Goal: Information Seeking & Learning: Learn about a topic

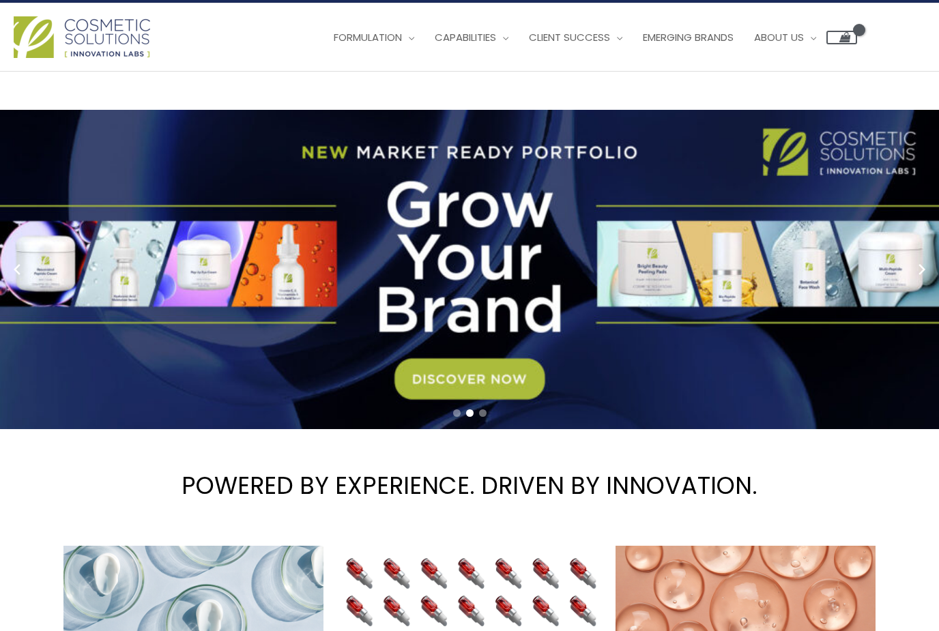
scroll to position [13, 0]
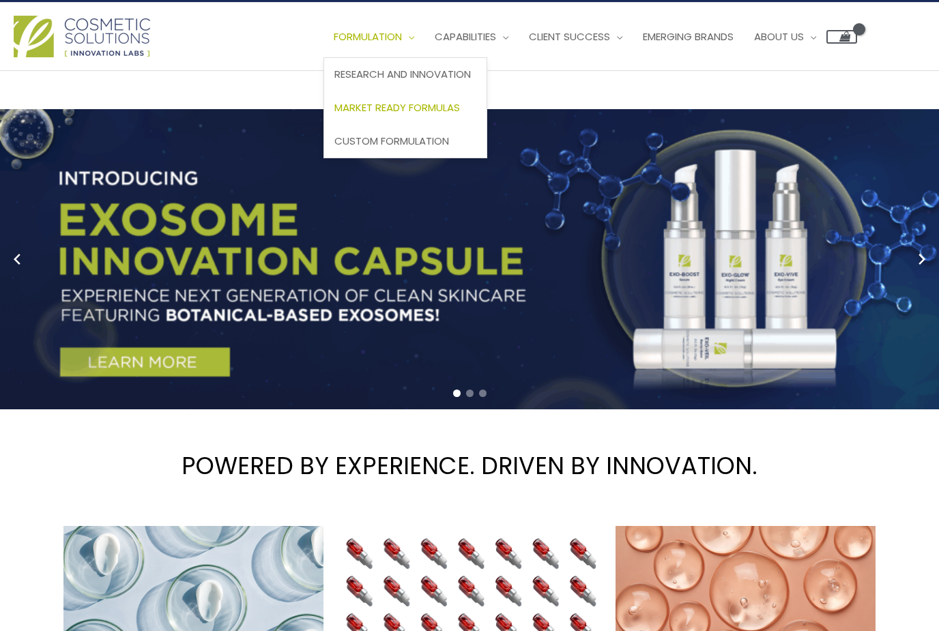
click at [423, 106] on span "Market Ready Formulas" at bounding box center [396, 107] width 125 height 14
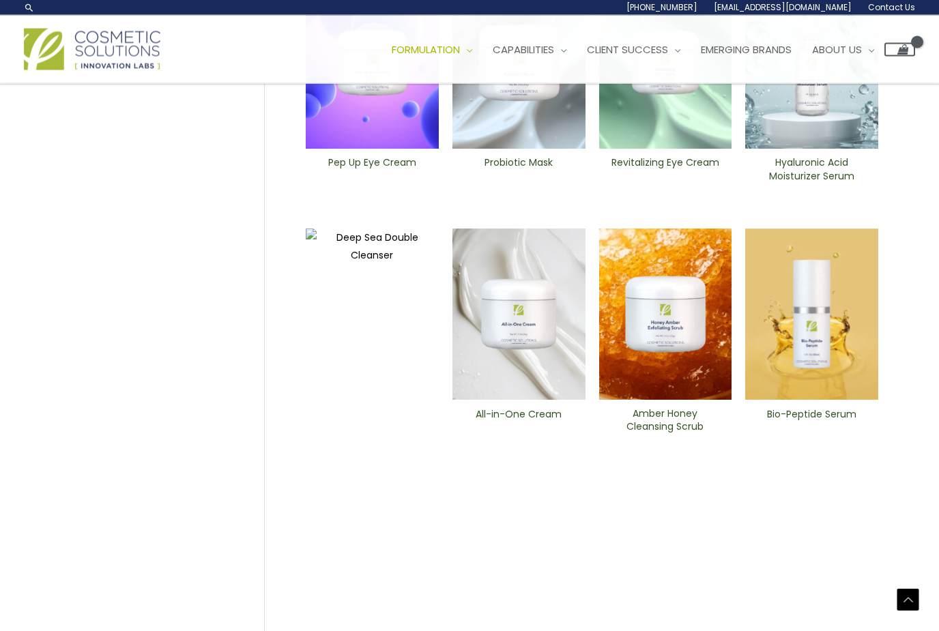
scroll to position [468, 0]
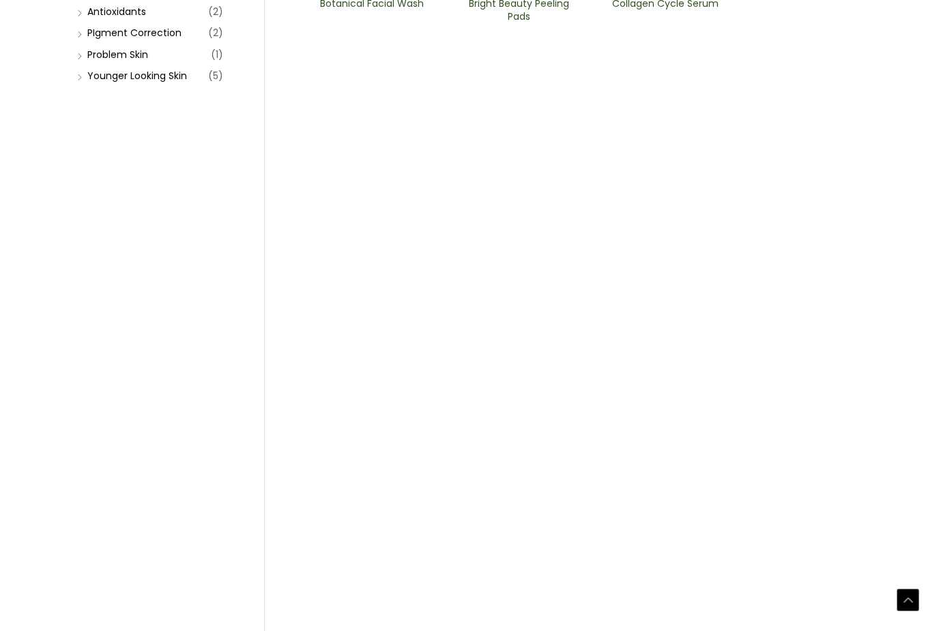
scroll to position [387, 0]
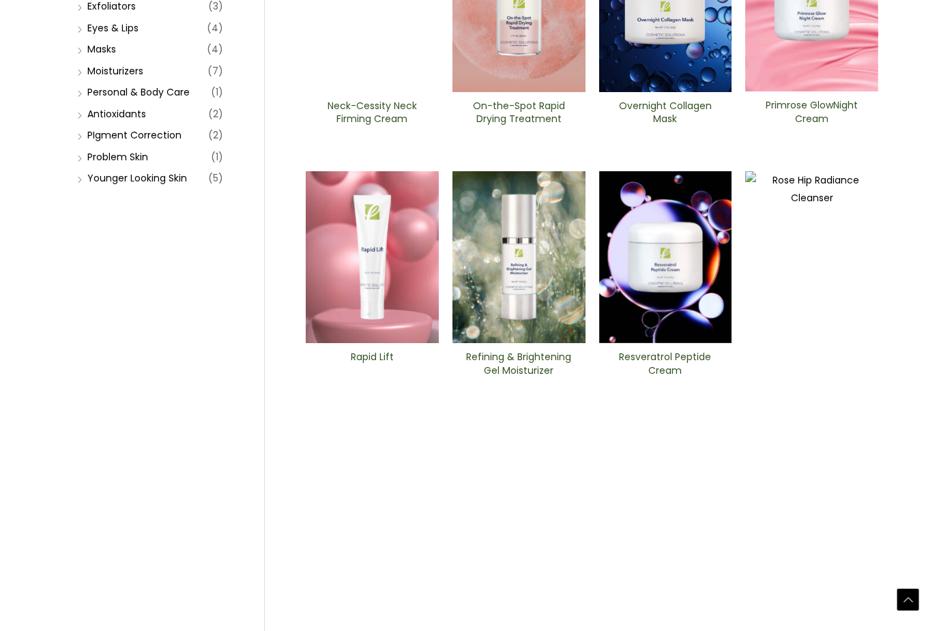
scroll to position [284, 0]
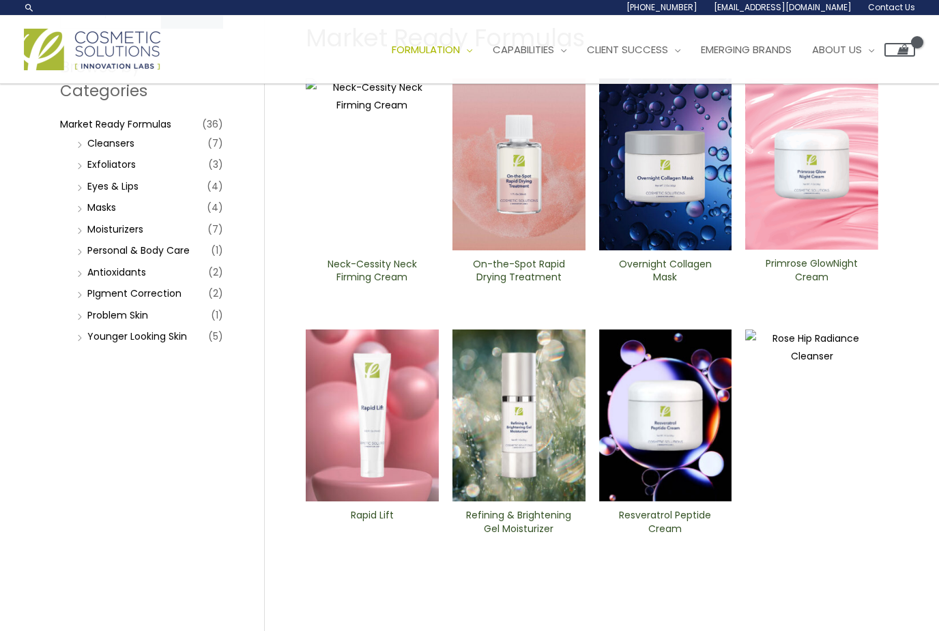
scroll to position [0, 0]
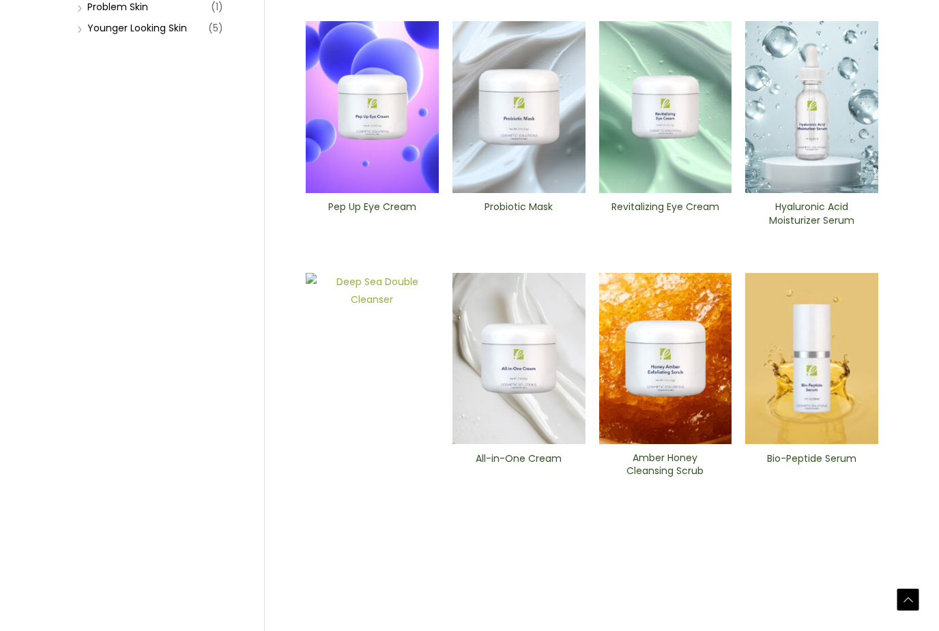
scroll to position [451, 0]
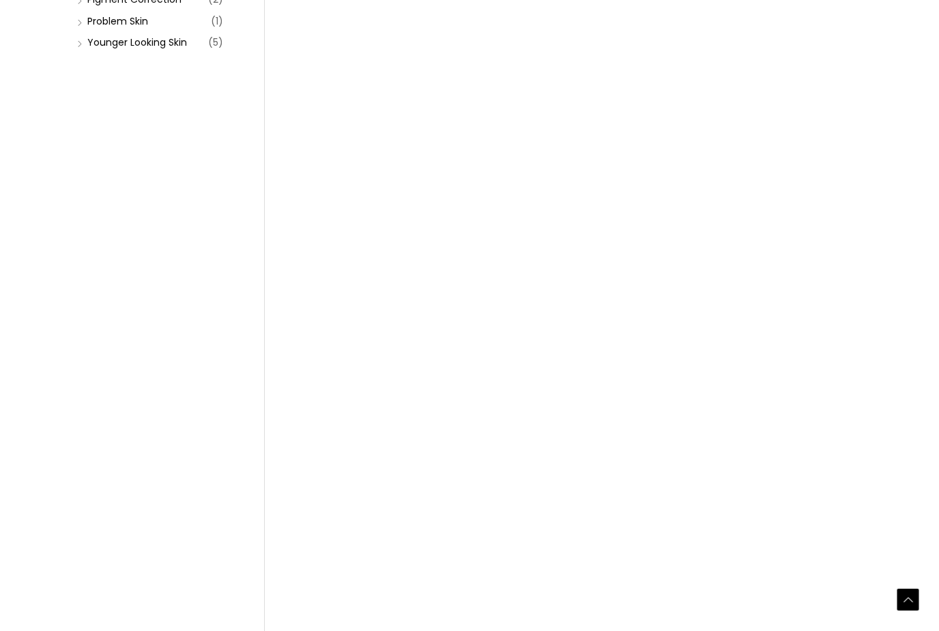
scroll to position [438, 0]
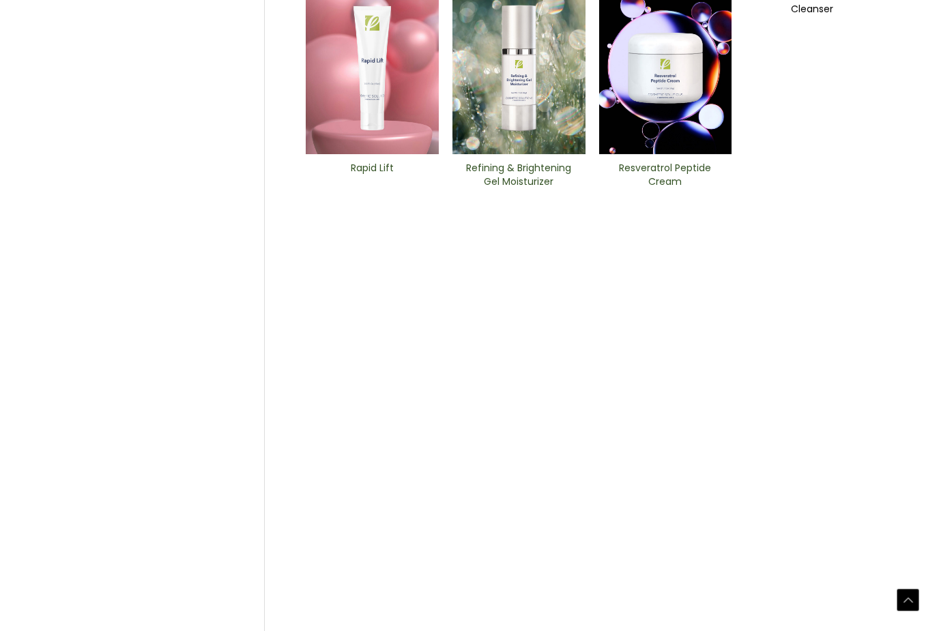
scroll to position [486, 0]
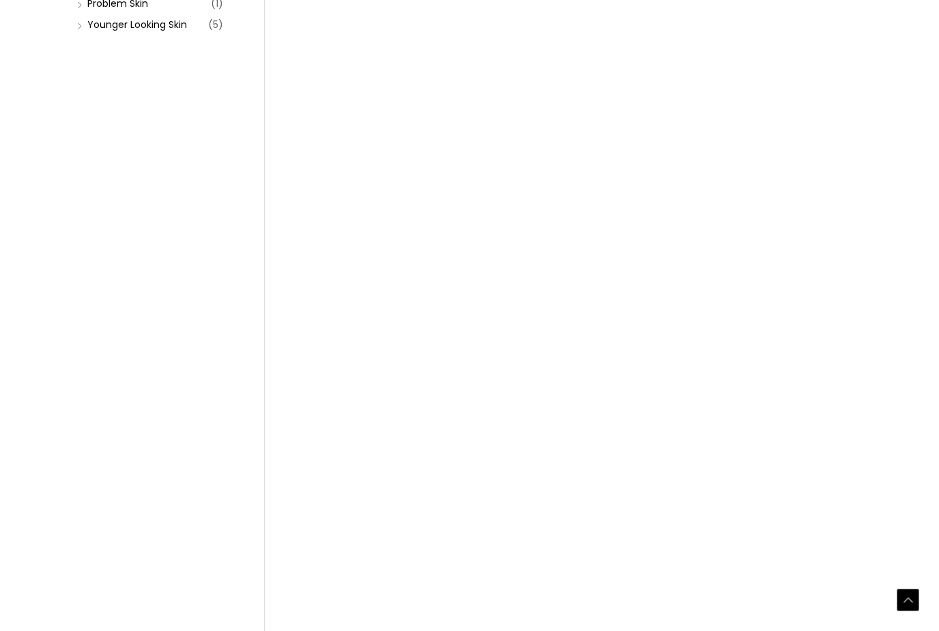
scroll to position [449, 0]
